Goal: Find specific page/section: Find specific page/section

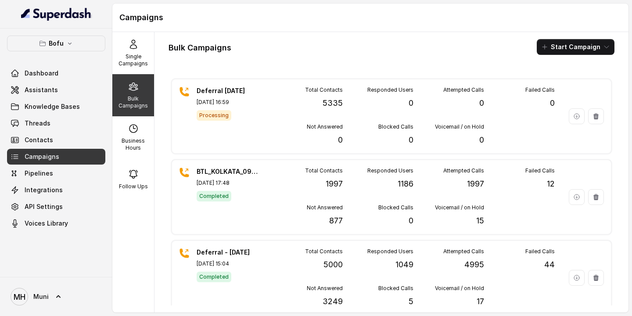
click at [269, 55] on div "Bulk Campaigns Start Campaign Deferral [DATE] [DATE] 16:59 Processing Total Con…" at bounding box center [392, 172] width 474 height 281
click at [134, 57] on p "Single Campaigns" at bounding box center [133, 60] width 35 height 14
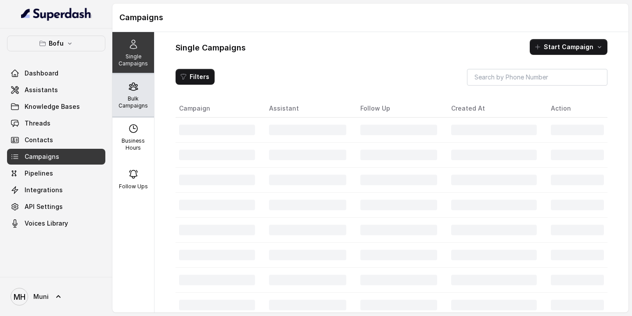
click at [133, 98] on p "Bulk Campaigns" at bounding box center [133, 102] width 35 height 14
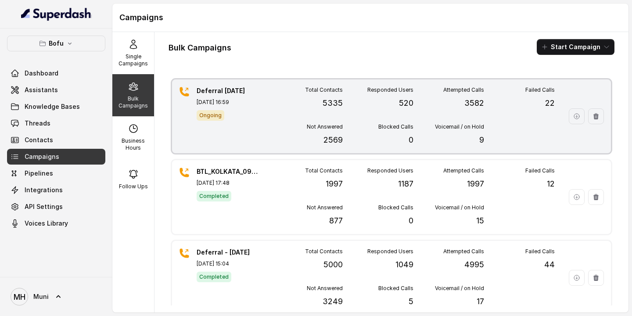
click at [231, 142] on div "Deferral [DATE] [DATE] 16:59 Ongoing" at bounding box center [227, 116] width 61 height 60
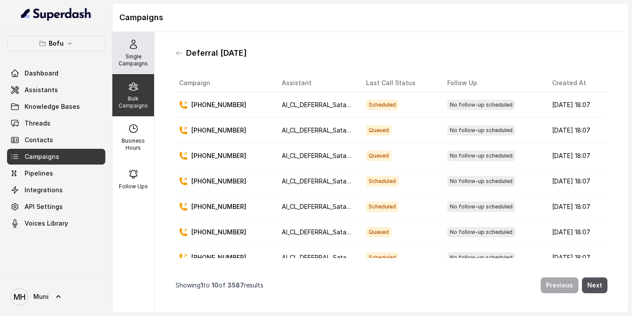
click at [132, 48] on icon at bounding box center [133, 44] width 7 height 9
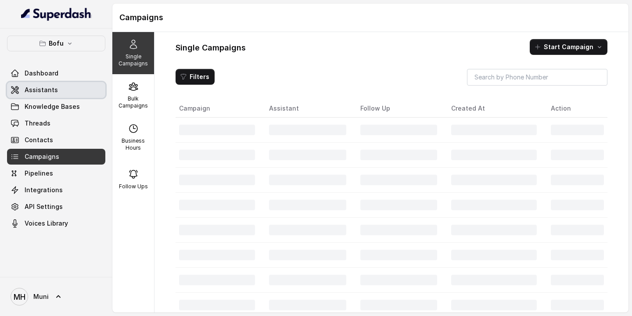
click at [47, 89] on span "Assistants" at bounding box center [41, 90] width 33 height 9
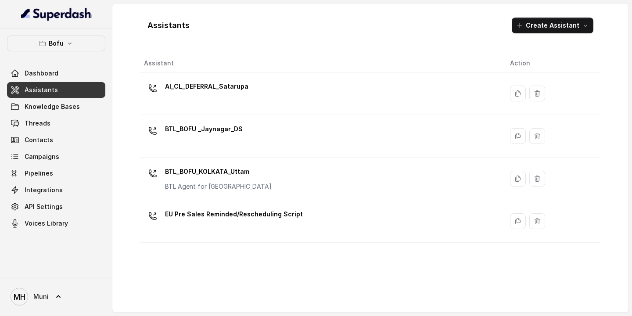
click at [243, 47] on div "Assistants Create Assistant Assistant Action AI_CL_DEFERRAL_Satarupa BTL_BOFU _…" at bounding box center [371, 158] width 460 height 295
